Goal: Information Seeking & Learning: Learn about a topic

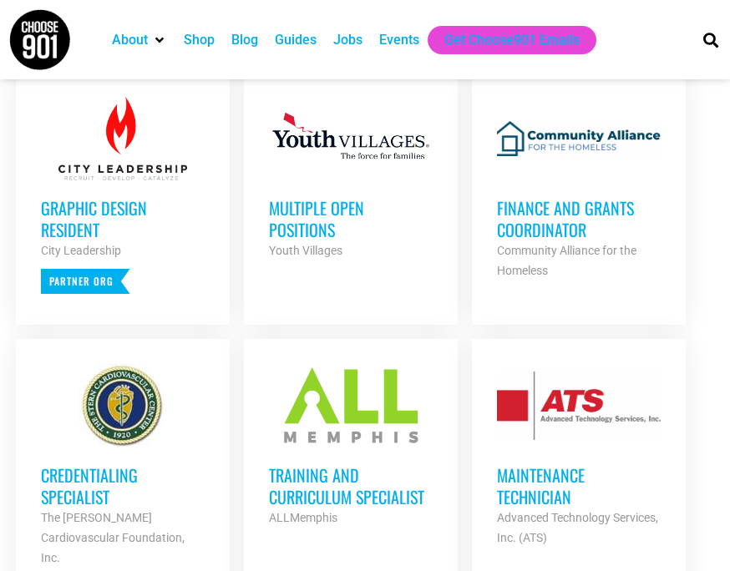
scroll to position [747, 0]
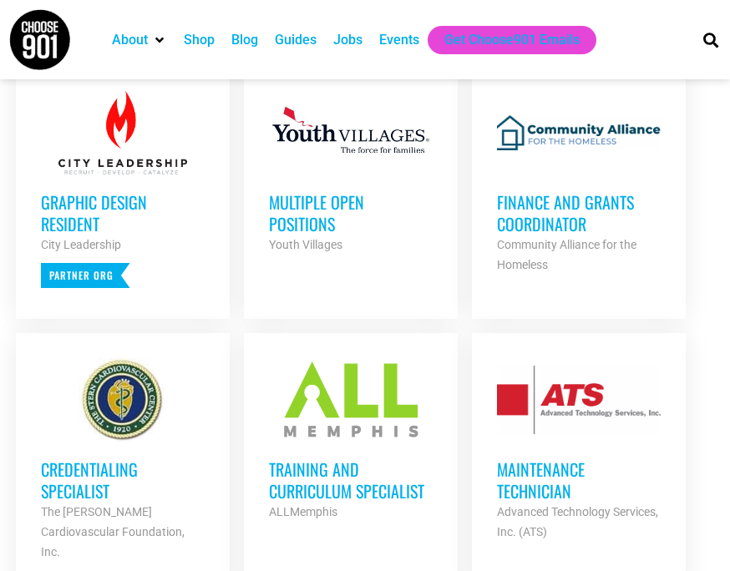
click at [306, 473] on div "Training and Curriculum Specialist ALLMemphis Partner Org" at bounding box center [351, 482] width 164 height 80
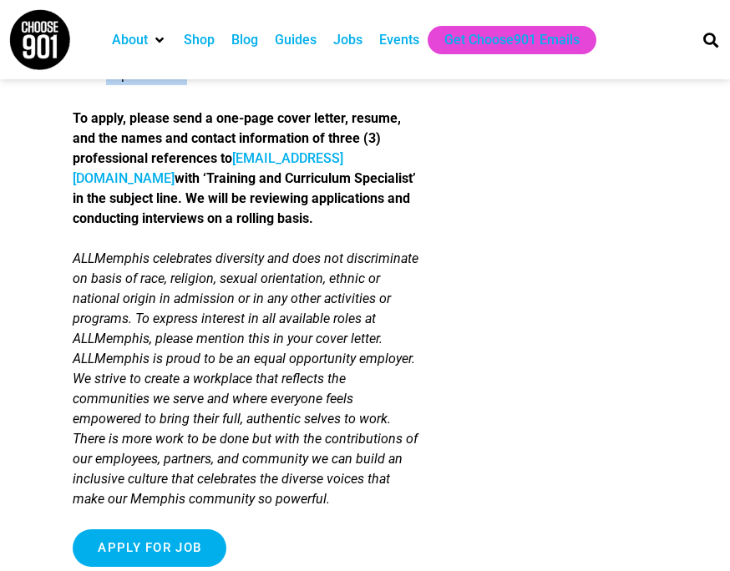
scroll to position [2791, 0]
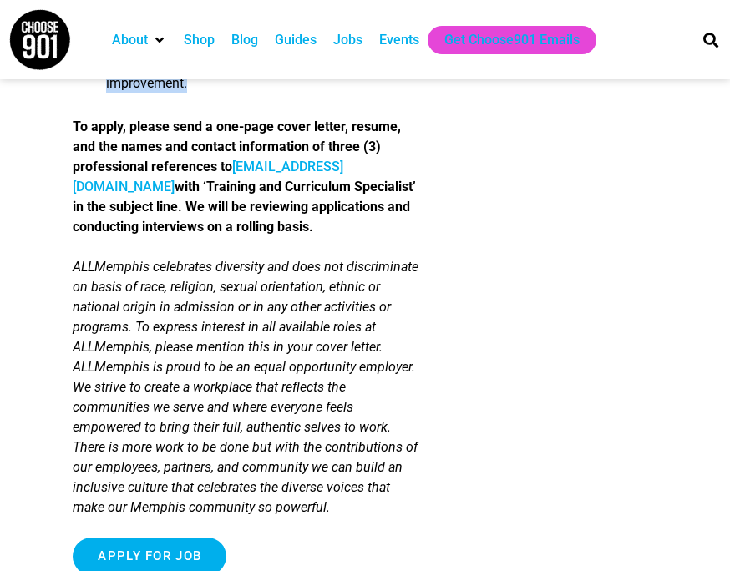
drag, startPoint x: 74, startPoint y: 258, endPoint x: 293, endPoint y: 111, distance: 263.6
copy div "The Organization: ALLMemphis is grounded in the vision of a fully literate comm…"
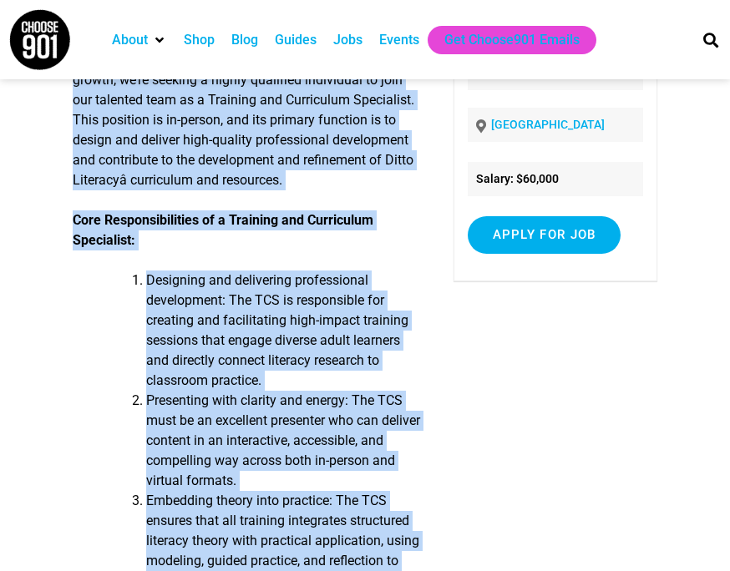
scroll to position [0, 0]
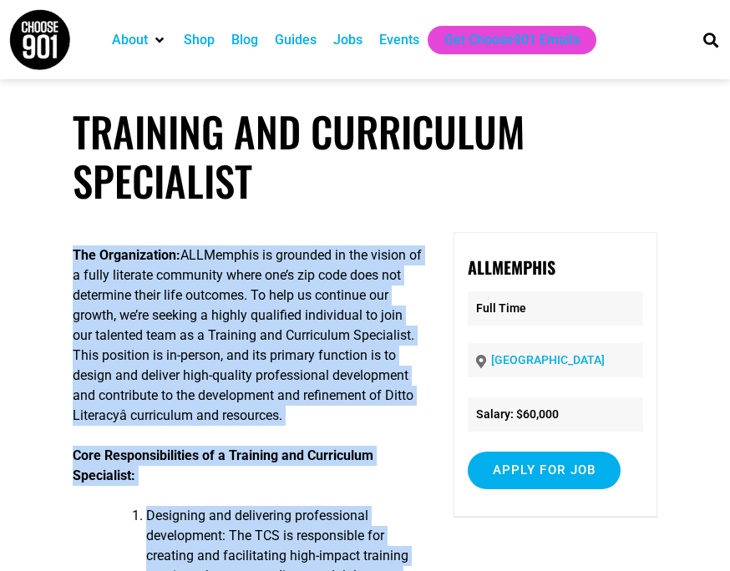
click at [357, 261] on p "The Organization: ALLMemphis is grounded in the vision of a fully literate comm…" at bounding box center [248, 336] width 351 height 180
